Goal: Ask a question

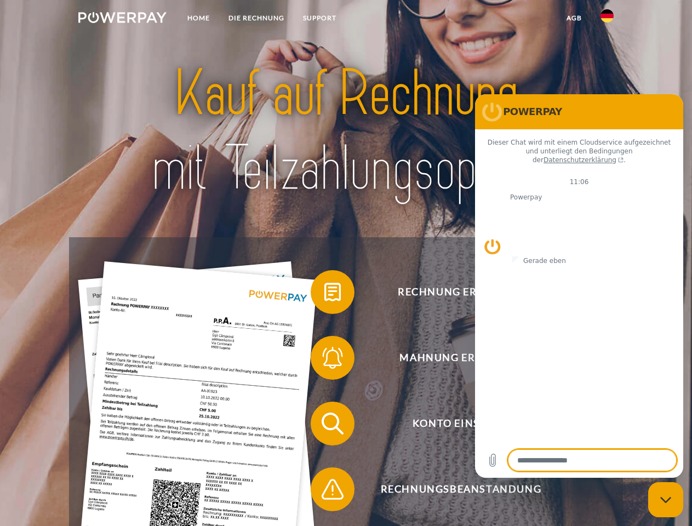
click at [122, 19] on img at bounding box center [122, 17] width 88 height 11
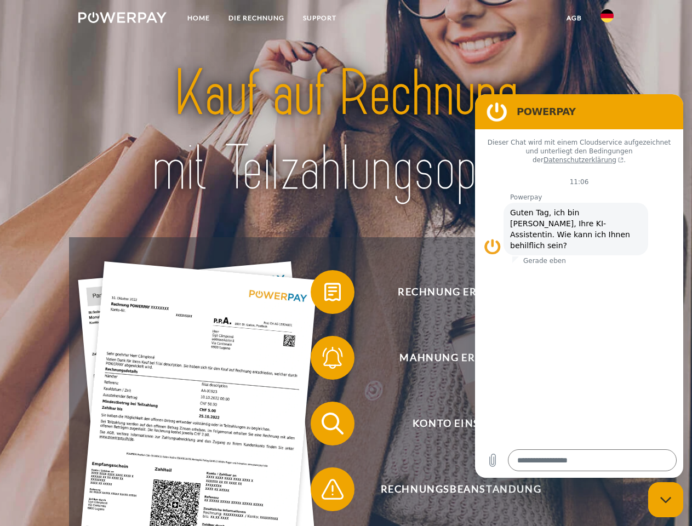
click at [607, 19] on img at bounding box center [607, 15] width 13 height 13
click at [574, 18] on link "agb" at bounding box center [574, 18] width 34 height 20
click at [324, 294] on span at bounding box center [316, 292] width 55 height 55
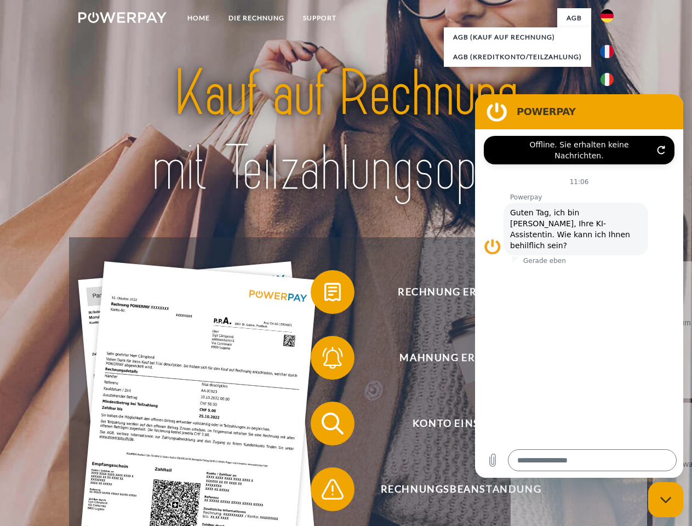
click at [324, 360] on div "Rechnung erhalten? Mahnung erhalten? Konto einsehen" at bounding box center [345, 456] width 553 height 438
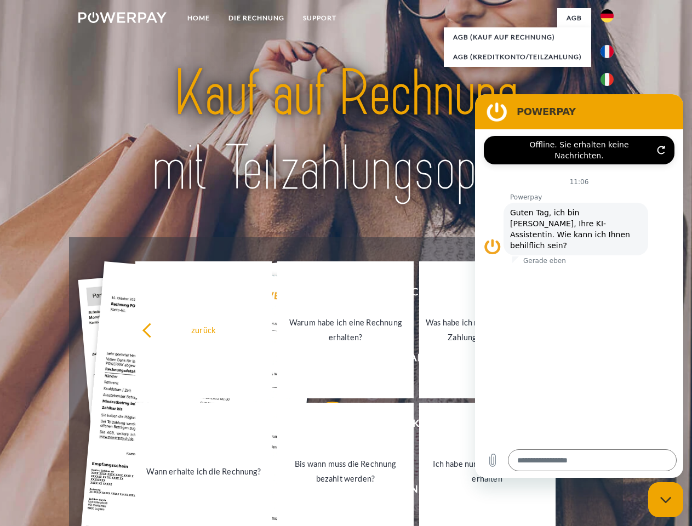
click at [324, 426] on link "Bis wann muss die Rechnung bezahlt werden?" at bounding box center [345, 471] width 136 height 137
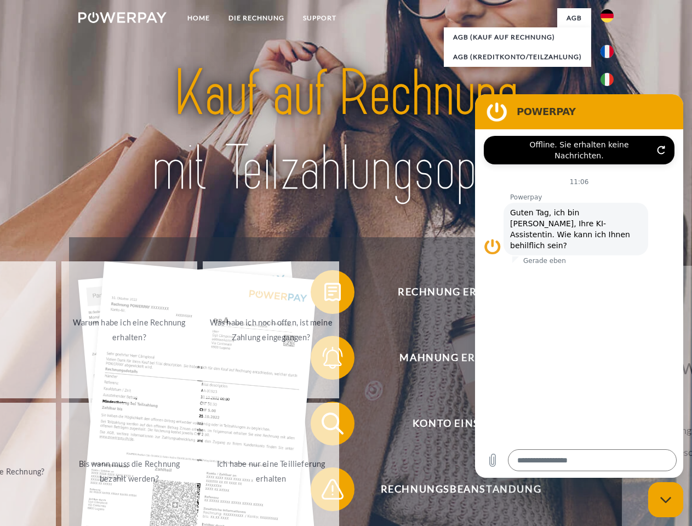
click at [324, 492] on span at bounding box center [316, 489] width 55 height 55
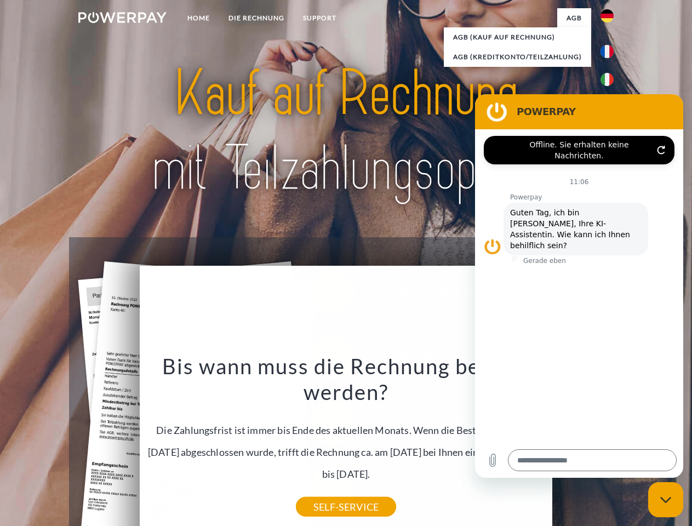
click at [666, 500] on icon "Messaging-Fenster schließen" at bounding box center [666, 499] width 12 height 7
type textarea "*"
